Goal: Find specific page/section: Locate a particular part of the current website

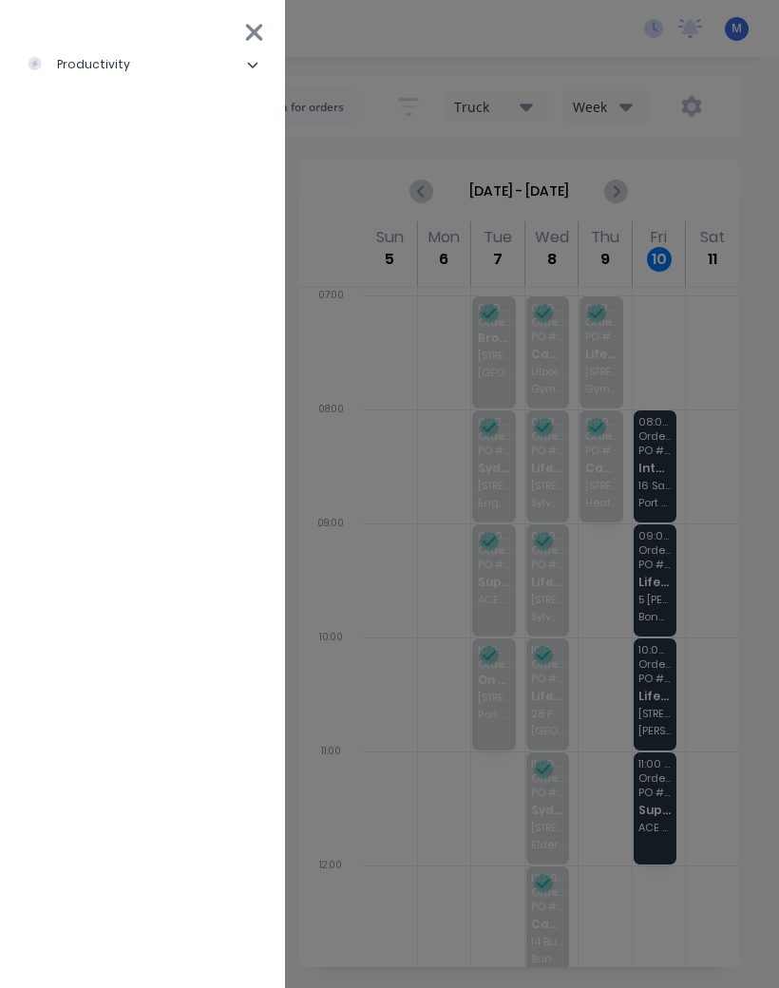
scroll to position [4, 0]
click at [158, 66] on li "productivity" at bounding box center [142, 64] width 255 height 47
click at [116, 111] on div "Workflow" at bounding box center [85, 112] width 87 height 17
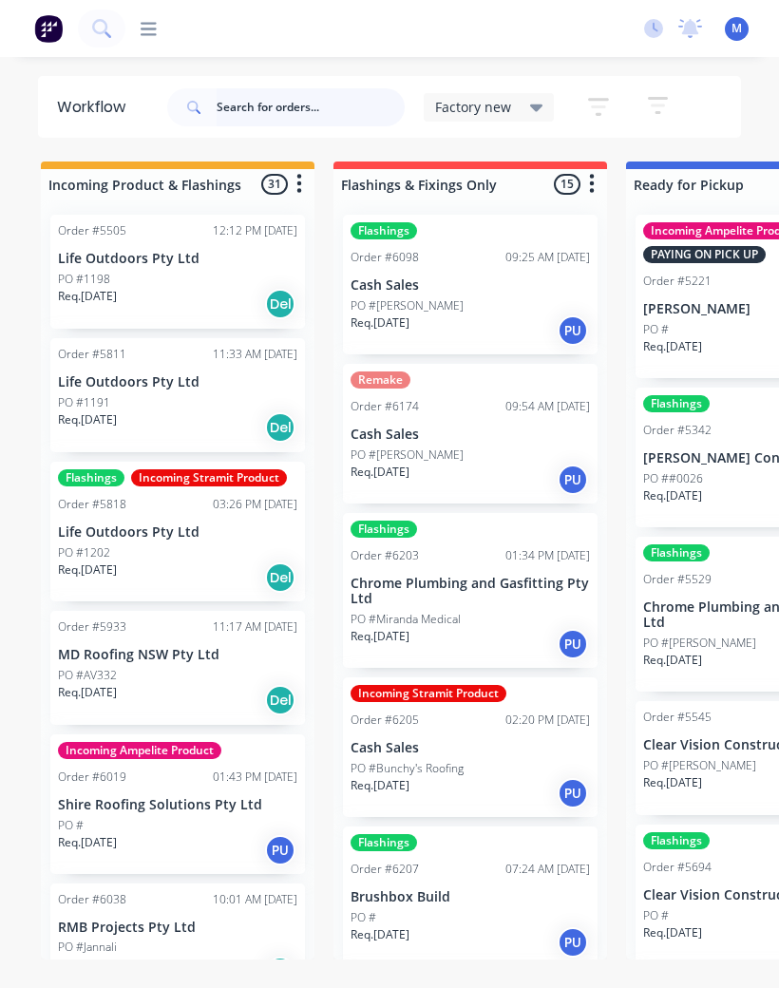
click at [323, 104] on input "text" at bounding box center [311, 107] width 188 height 38
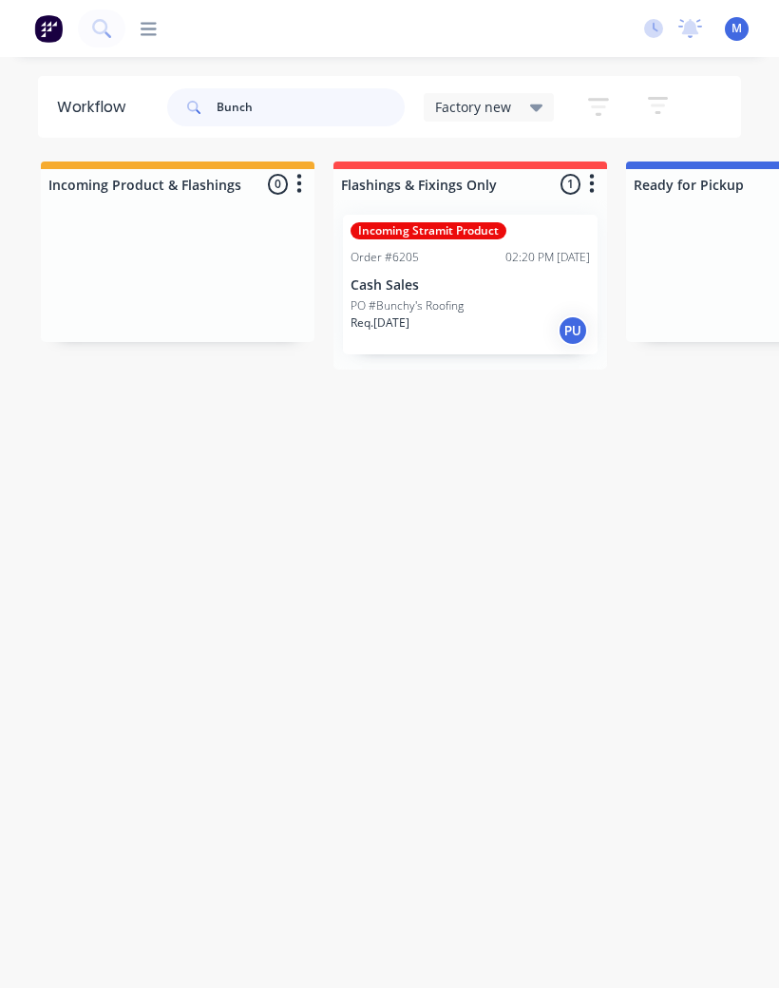
type input "Bunch"
click at [469, 303] on div "PO #Bunchy's Roofing" at bounding box center [469, 305] width 239 height 17
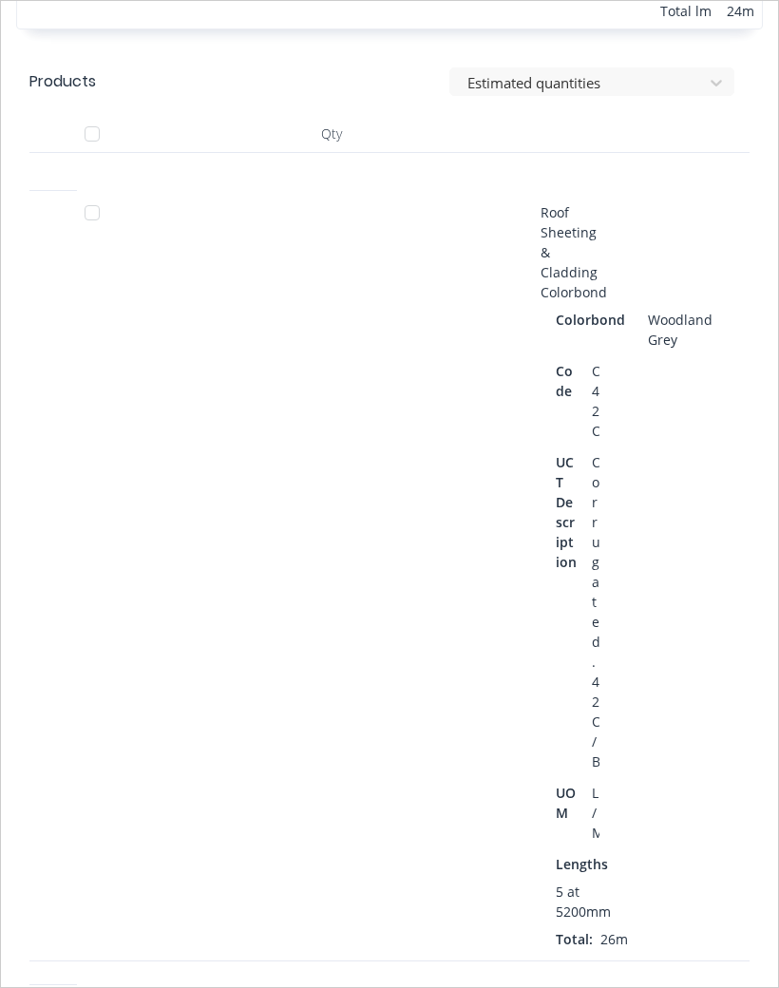
scroll to position [1108, 0]
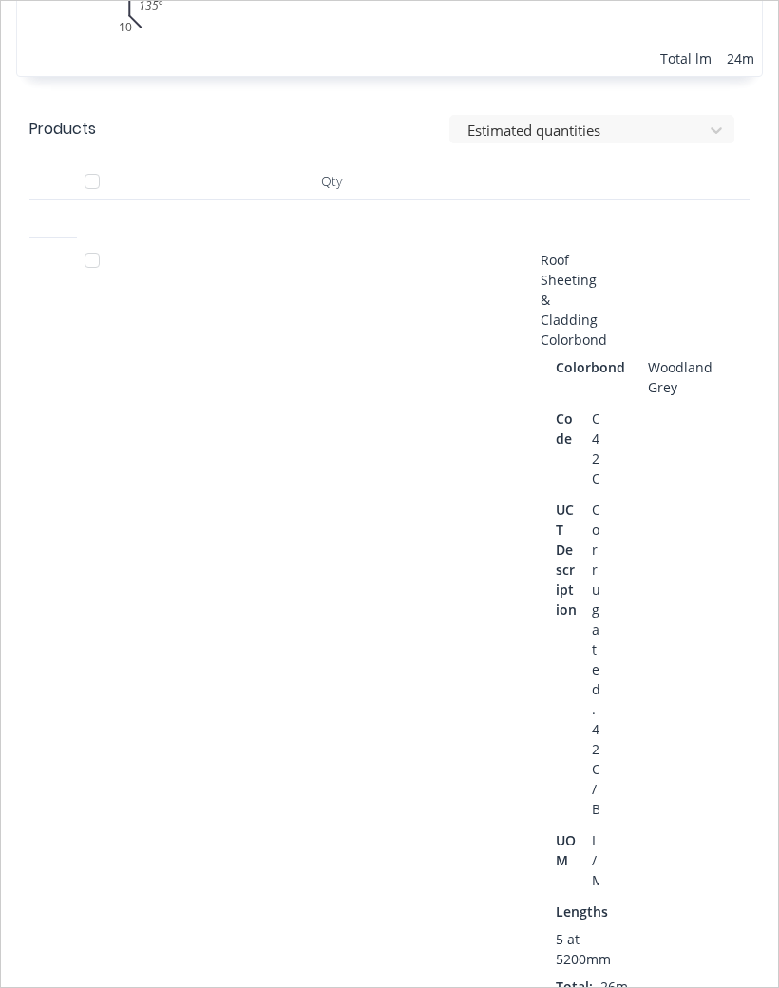
click at [90, 268] on div at bounding box center [92, 260] width 38 height 38
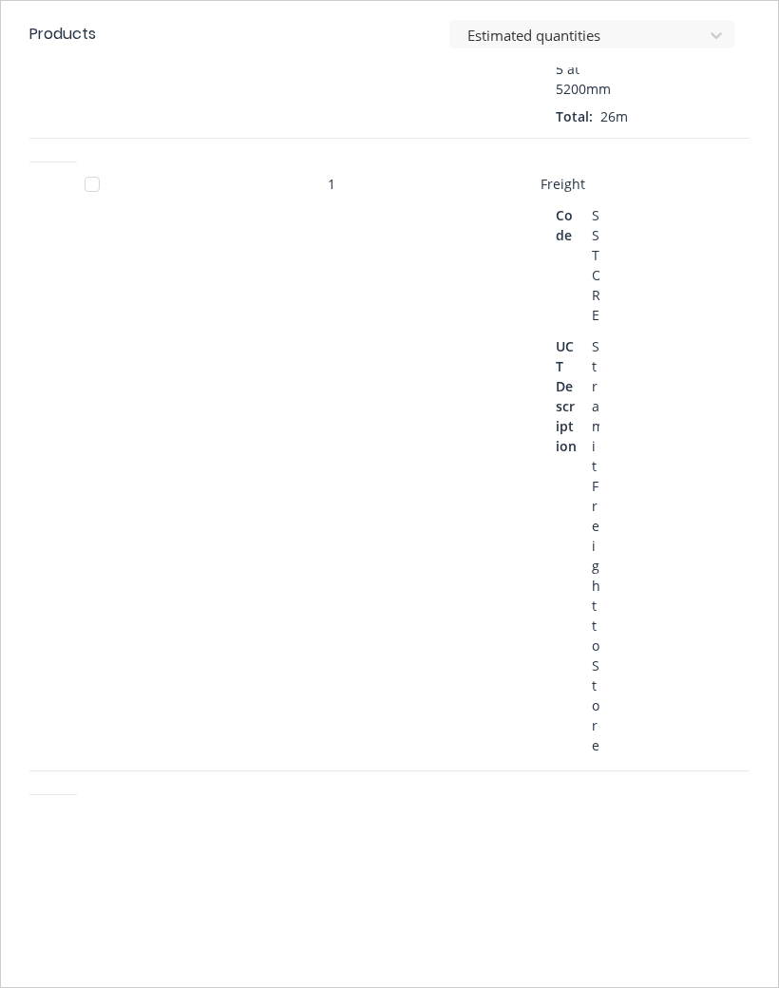
scroll to position [1977, 0]
click at [93, 204] on div at bounding box center [92, 185] width 38 height 38
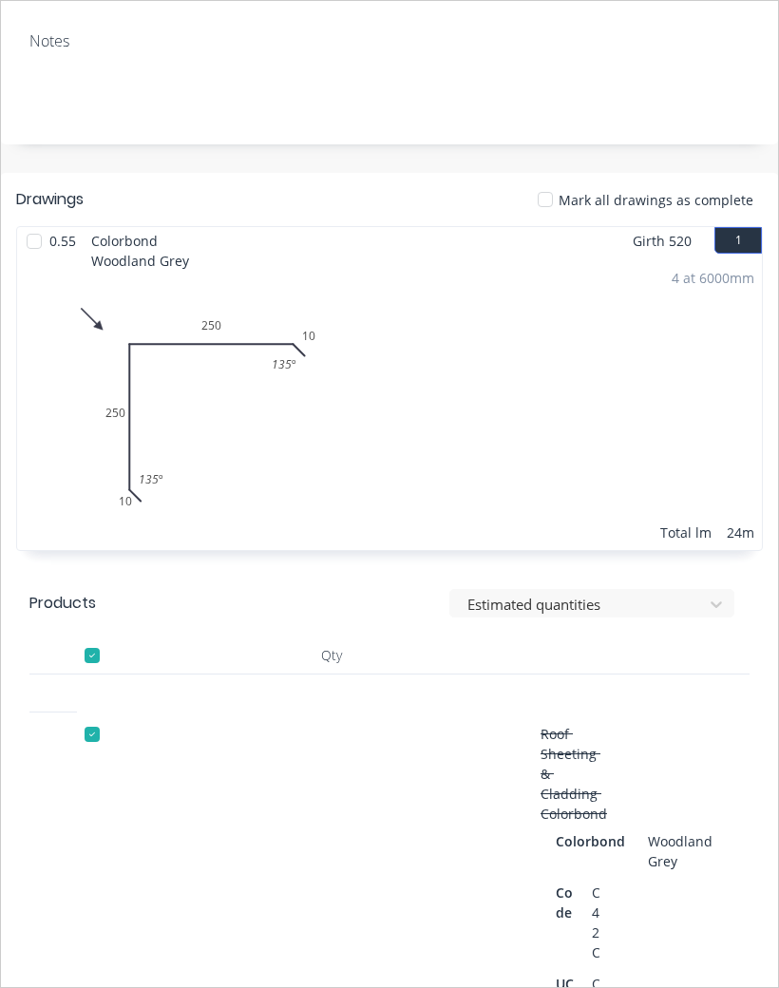
scroll to position [627, 0]
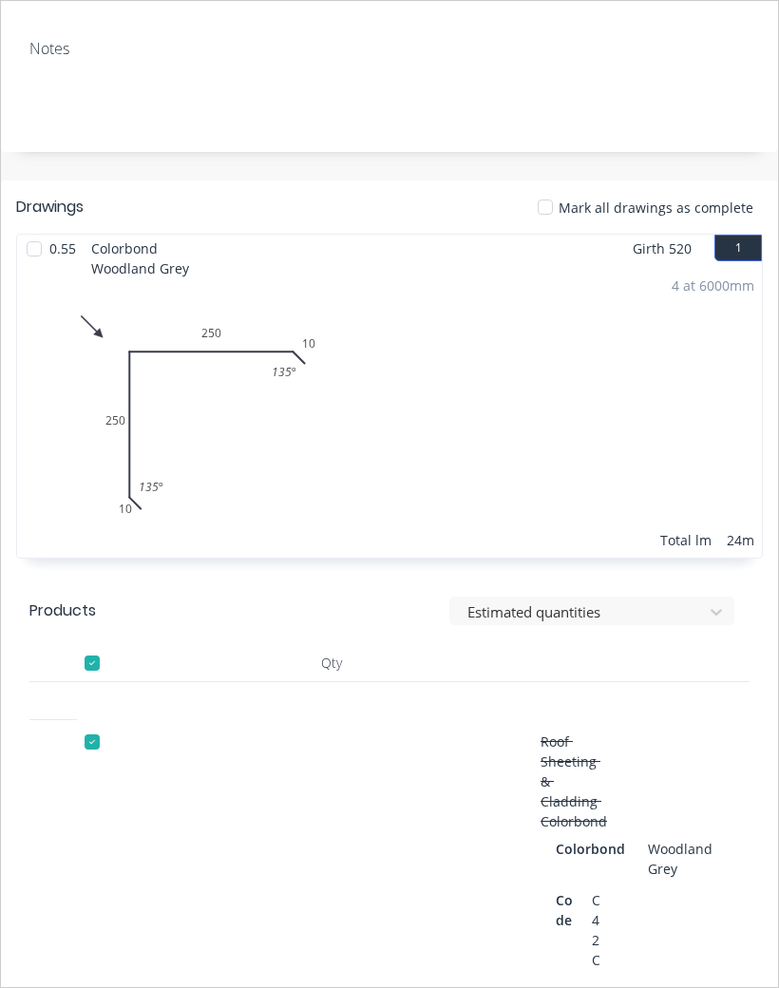
click at [48, 249] on div at bounding box center [34, 249] width 38 height 38
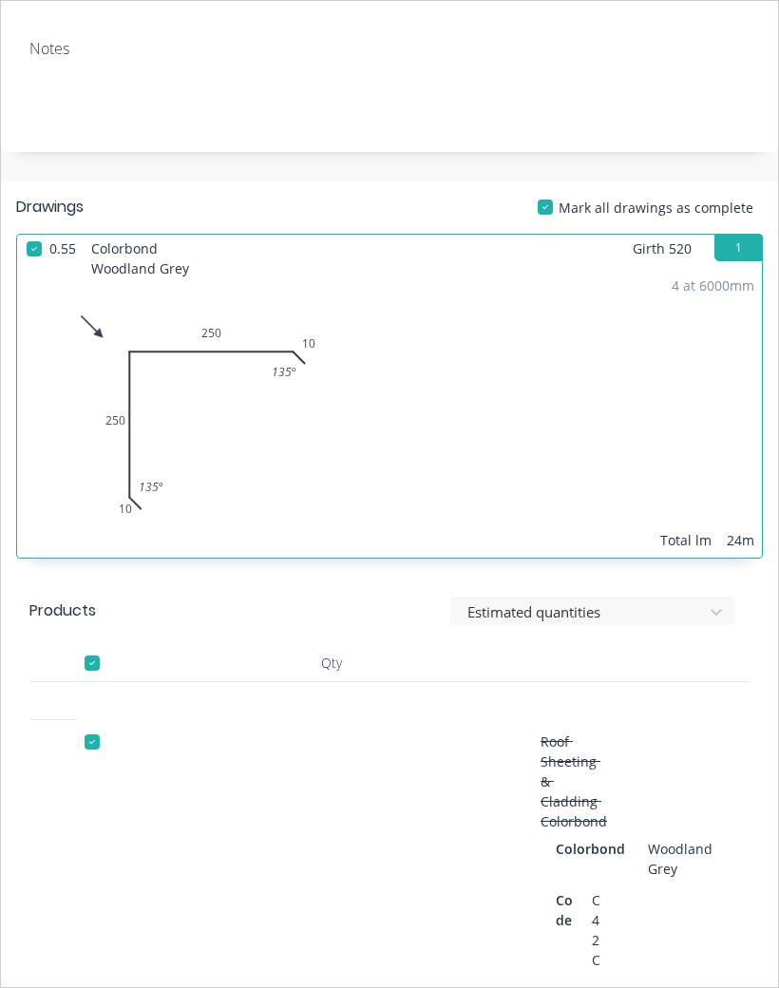
click at [46, 234] on div at bounding box center [34, 249] width 38 height 38
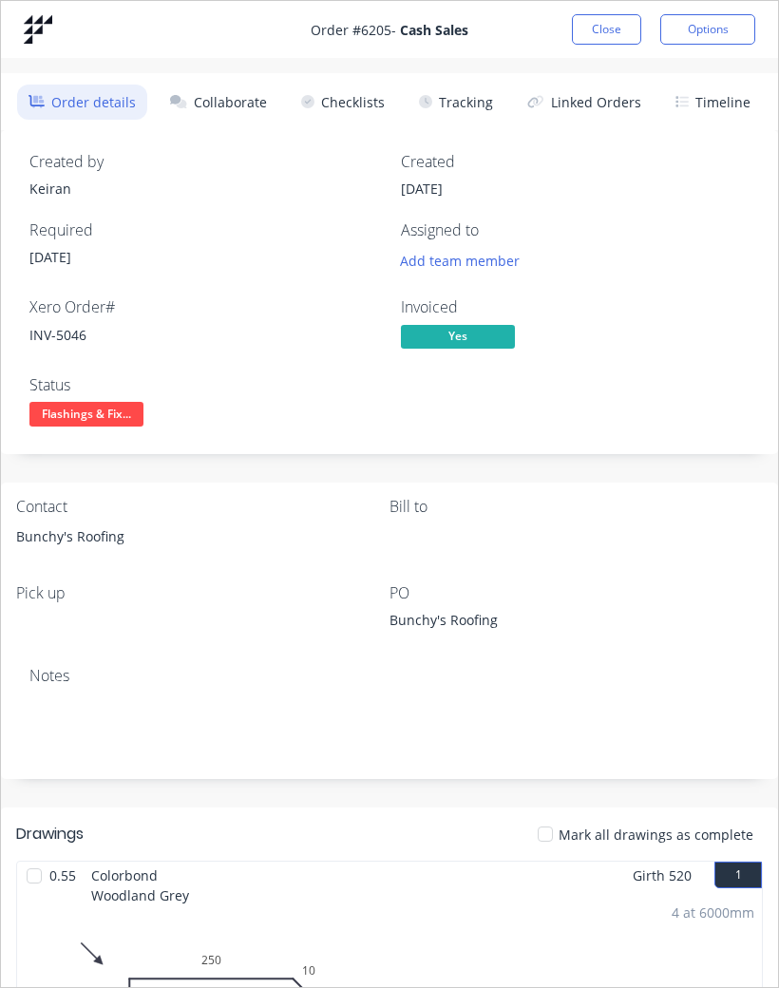
scroll to position [0, 0]
click at [598, 30] on button "Close" at bounding box center [606, 29] width 69 height 30
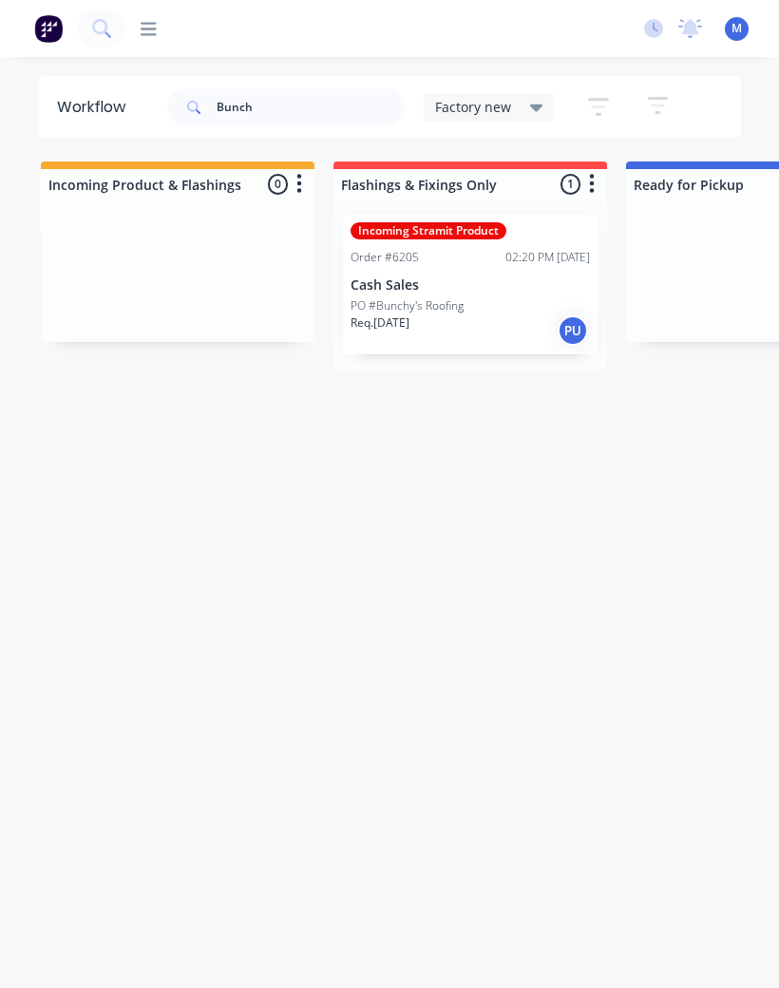
click at [316, 489] on div "Workflow Bunch Factory new Save new view None edit Factory new (Default) edit F…" at bounding box center [389, 532] width 779 height 912
click at [345, 576] on div "Workflow Bunch Factory new Save new view None edit Factory new (Default) edit F…" at bounding box center [389, 532] width 779 height 912
